Goal: Use online tool/utility: Utilize a website feature to perform a specific function

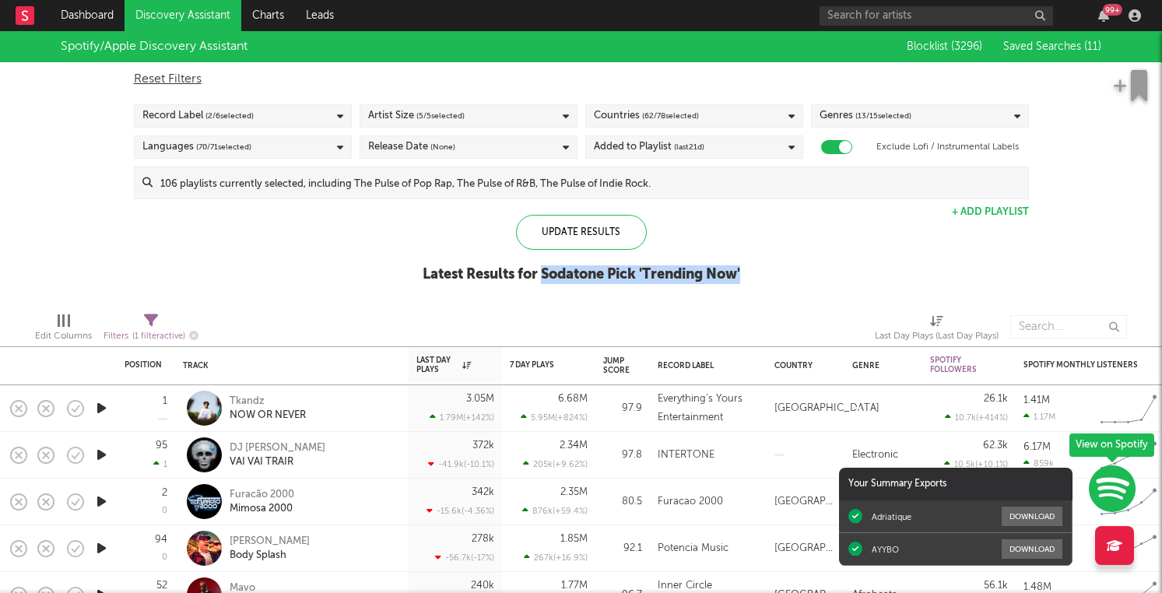
click at [771, 239] on div "Spotify/Apple Discovery Assistant Blocklist ( 3296 ) Saved Searches ( 11 ) Rese…" at bounding box center [581, 165] width 1162 height 268
click at [759, 226] on div "Spotify/Apple Discovery Assistant Blocklist ( 3296 ) Saved Searches ( 11 ) Rese…" at bounding box center [581, 165] width 1162 height 268
drag, startPoint x: 759, startPoint y: 259, endPoint x: 750, endPoint y: 265, distance: 10.1
click at [750, 265] on div "Spotify/Apple Discovery Assistant Blocklist ( 3296 ) Saved Searches ( 11 ) Rese…" at bounding box center [581, 165] width 1162 height 268
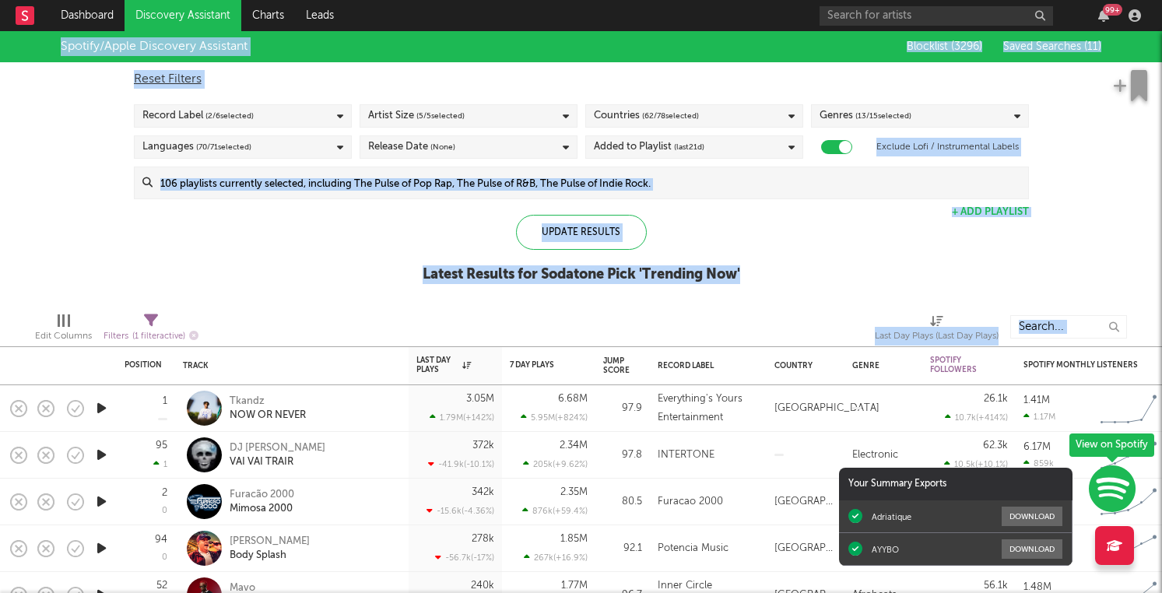
drag, startPoint x: 739, startPoint y: 312, endPoint x: 763, endPoint y: 286, distance: 34.7
click at [763, 286] on div "Position Position Change Track Last Day Plays 1D Change DoD % Growth 7 Day Play…" at bounding box center [581, 312] width 1162 height 562
click at [763, 287] on div "Spotify/Apple Discovery Assistant Blocklist ( 3296 ) Saved Searches ( 11 ) Rese…" at bounding box center [581, 165] width 1162 height 268
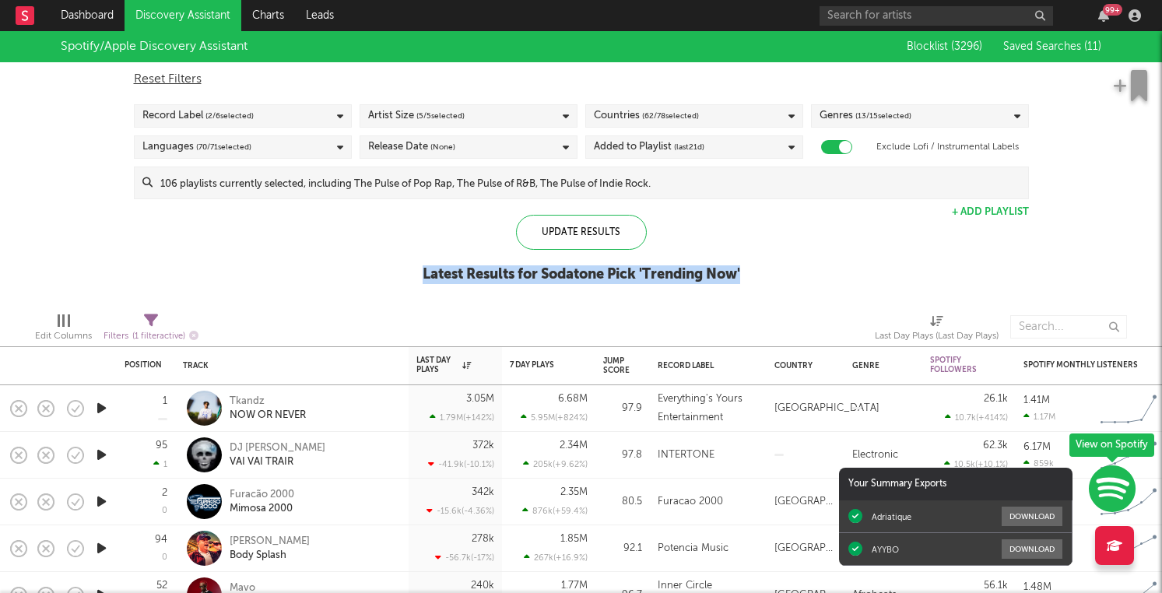
drag, startPoint x: 763, startPoint y: 287, endPoint x: 742, endPoint y: 254, distance: 39.5
click at [743, 254] on div "Spotify/Apple Discovery Assistant Blocklist ( 3296 ) Saved Searches ( 11 ) Rese…" at bounding box center [581, 165] width 1162 height 268
click at [740, 254] on div "Update Results Latest Results for Sodatone Pick ' Trending Now '" at bounding box center [581, 257] width 317 height 85
drag, startPoint x: 742, startPoint y: 254, endPoint x: 767, endPoint y: 278, distance: 35.2
click at [767, 277] on div "Spotify/Apple Discovery Assistant Blocklist ( 3296 ) Saved Searches ( 11 ) Rese…" at bounding box center [581, 165] width 1162 height 268
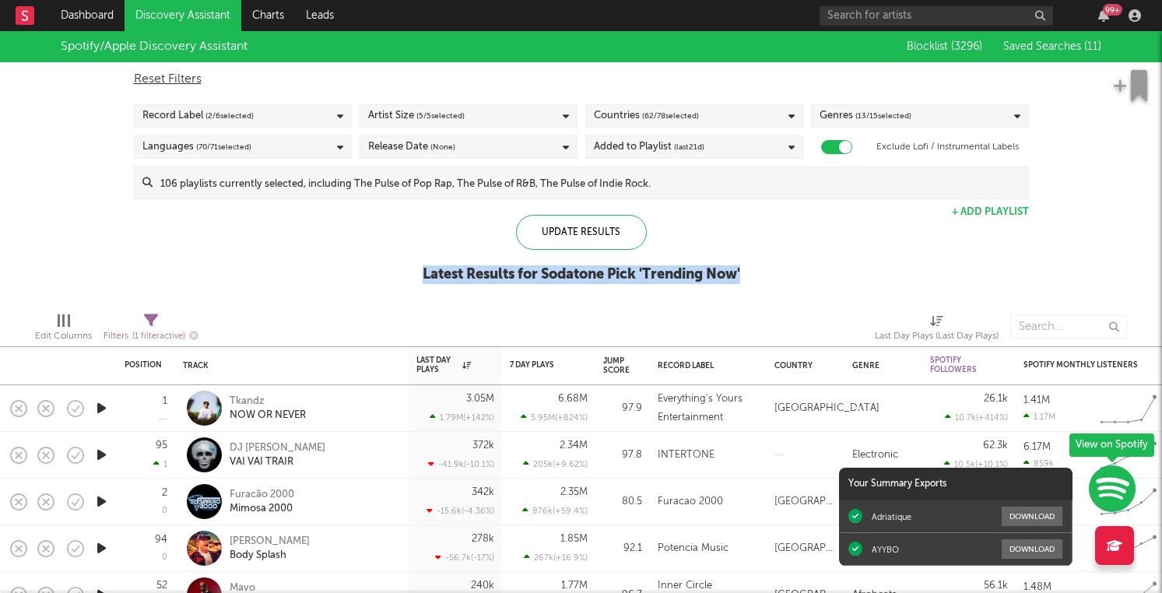
click at [767, 278] on div "Spotify/Apple Discovery Assistant Blocklist ( 3296 ) Saved Searches ( 11 ) Rese…" at bounding box center [581, 165] width 1162 height 268
